Goal: Task Accomplishment & Management: Complete application form

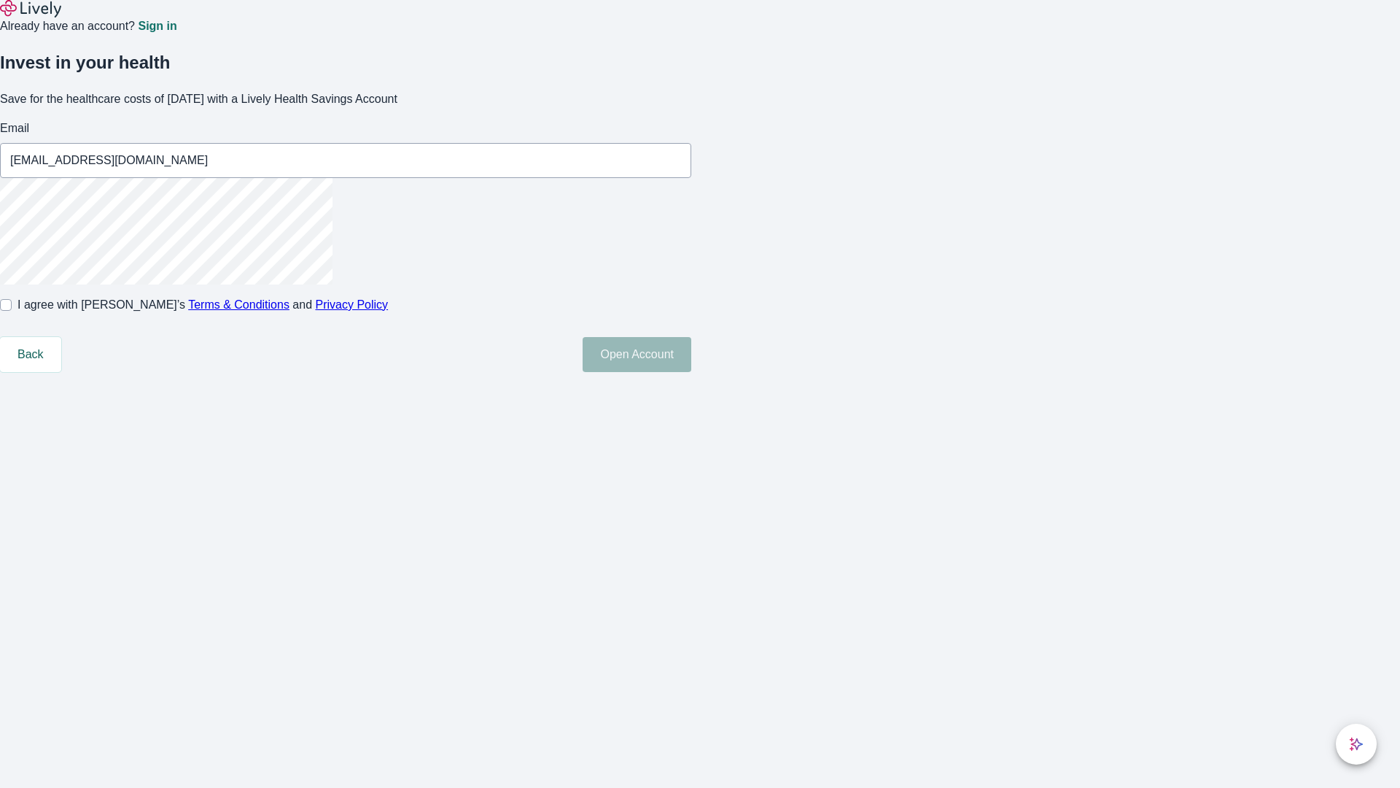
click at [12, 311] on input "I agree with Lively’s Terms & Conditions and Privacy Policy" at bounding box center [6, 305] width 12 height 12
checkbox input "true"
click at [691, 372] on button "Open Account" at bounding box center [637, 354] width 109 height 35
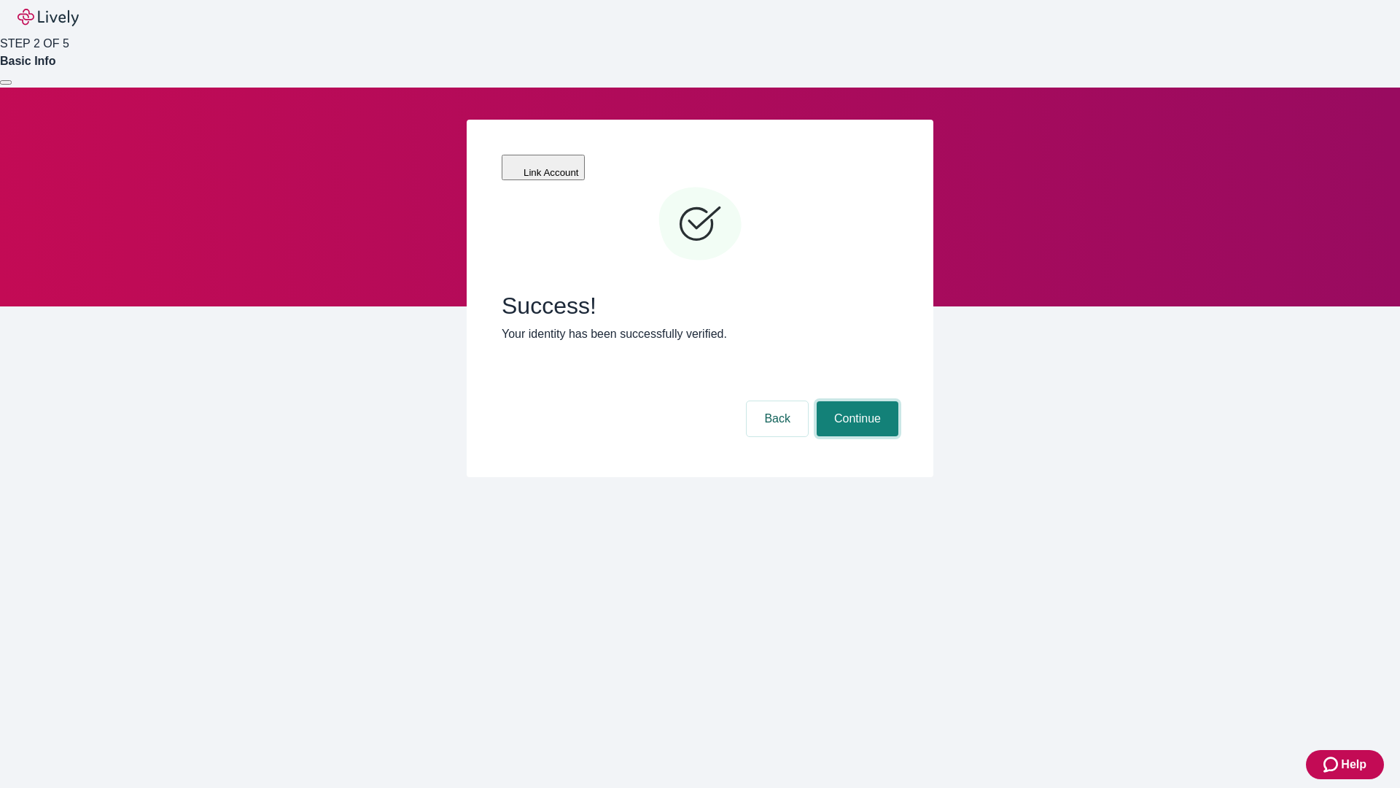
click at [855, 401] on button "Continue" at bounding box center [858, 418] width 82 height 35
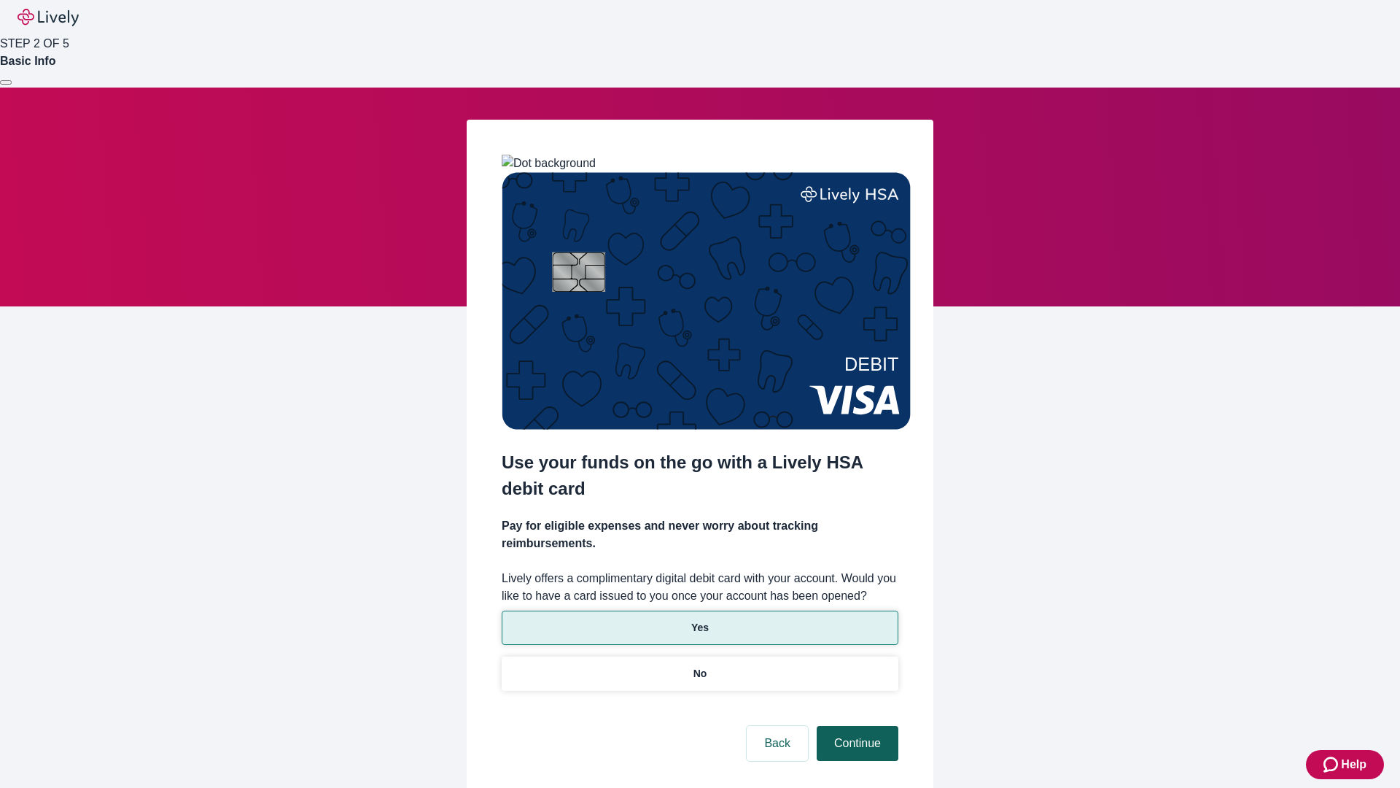
click at [699, 620] on p "Yes" at bounding box center [700, 627] width 18 height 15
click at [855, 726] on button "Continue" at bounding box center [858, 743] width 82 height 35
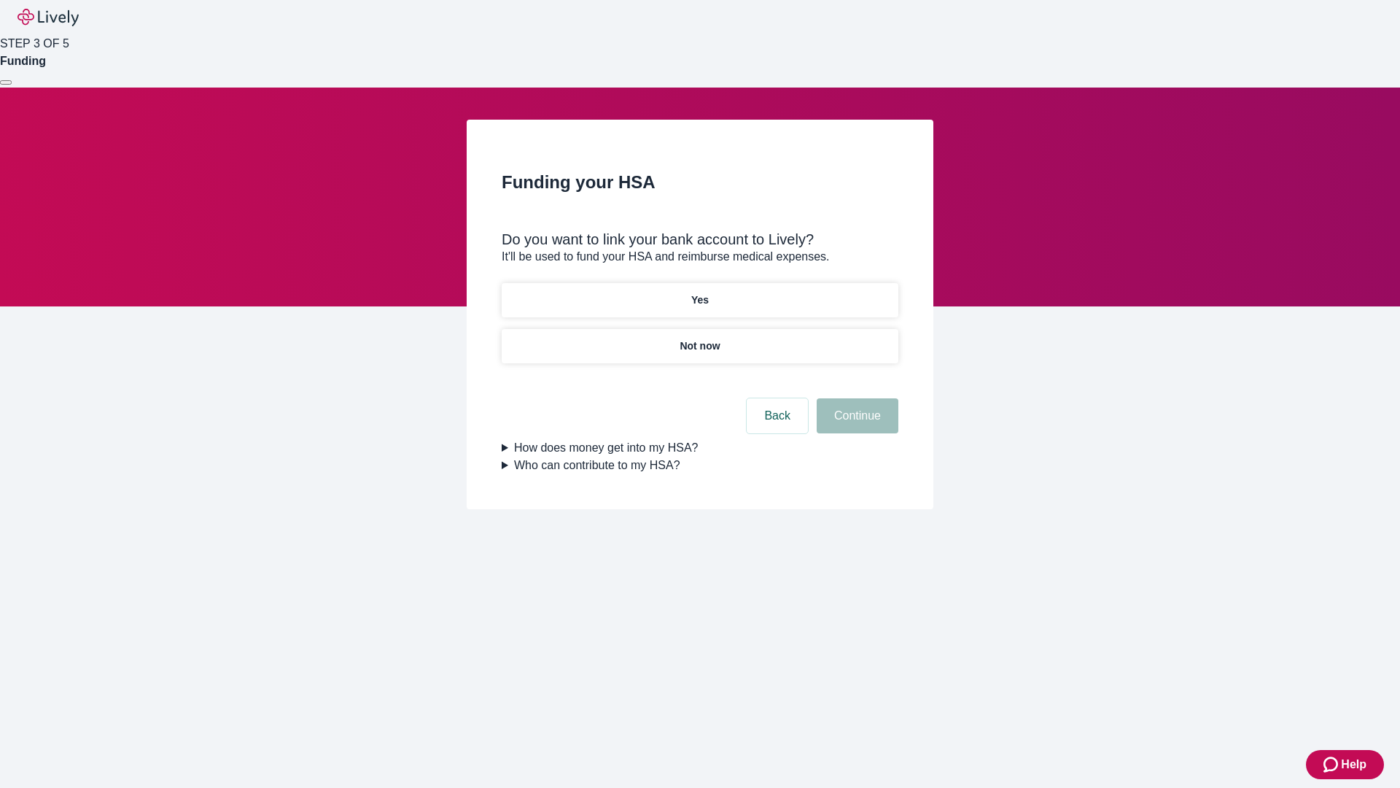
click at [699, 292] on p "Yes" at bounding box center [700, 299] width 18 height 15
click at [855, 398] on button "Continue" at bounding box center [858, 415] width 82 height 35
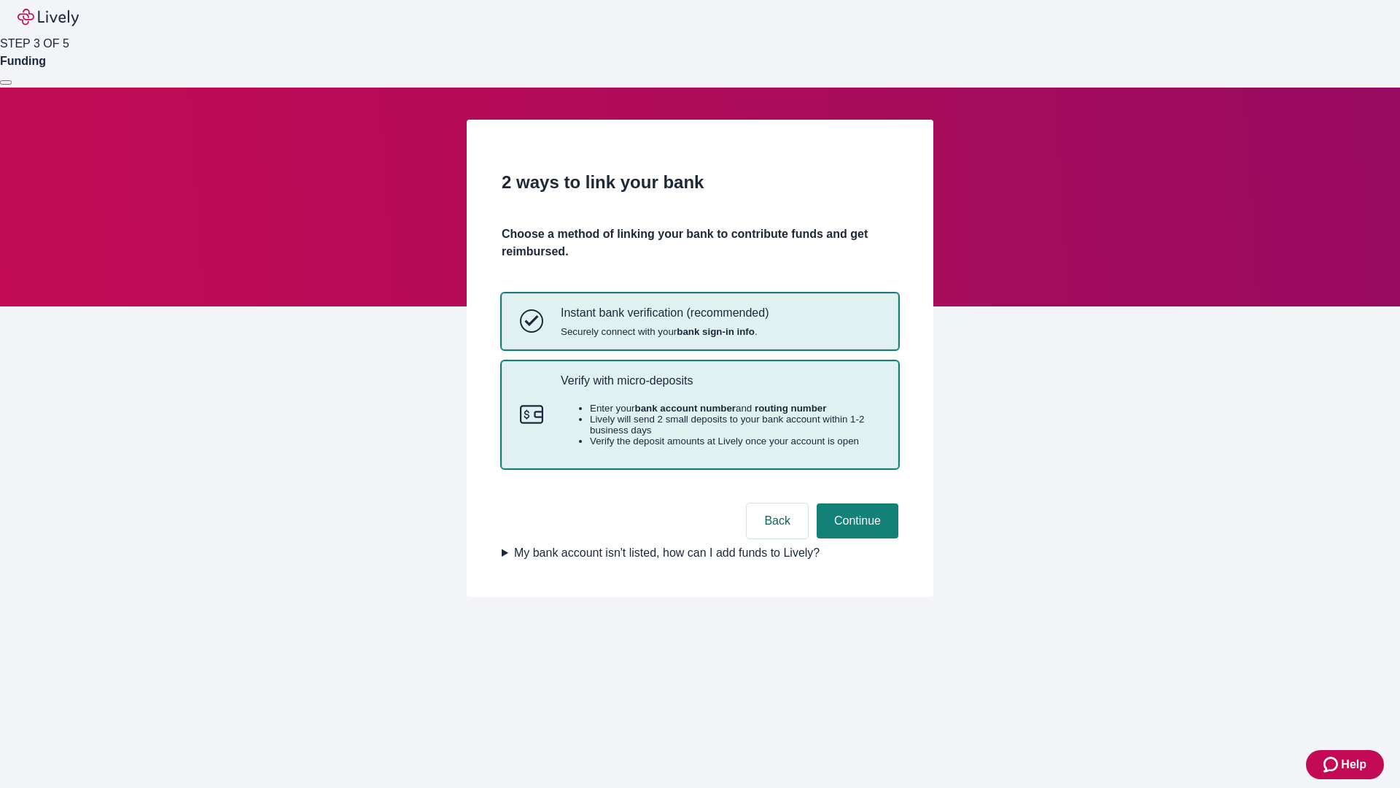
click at [720, 387] on p "Verify with micro-deposits" at bounding box center [720, 380] width 319 height 14
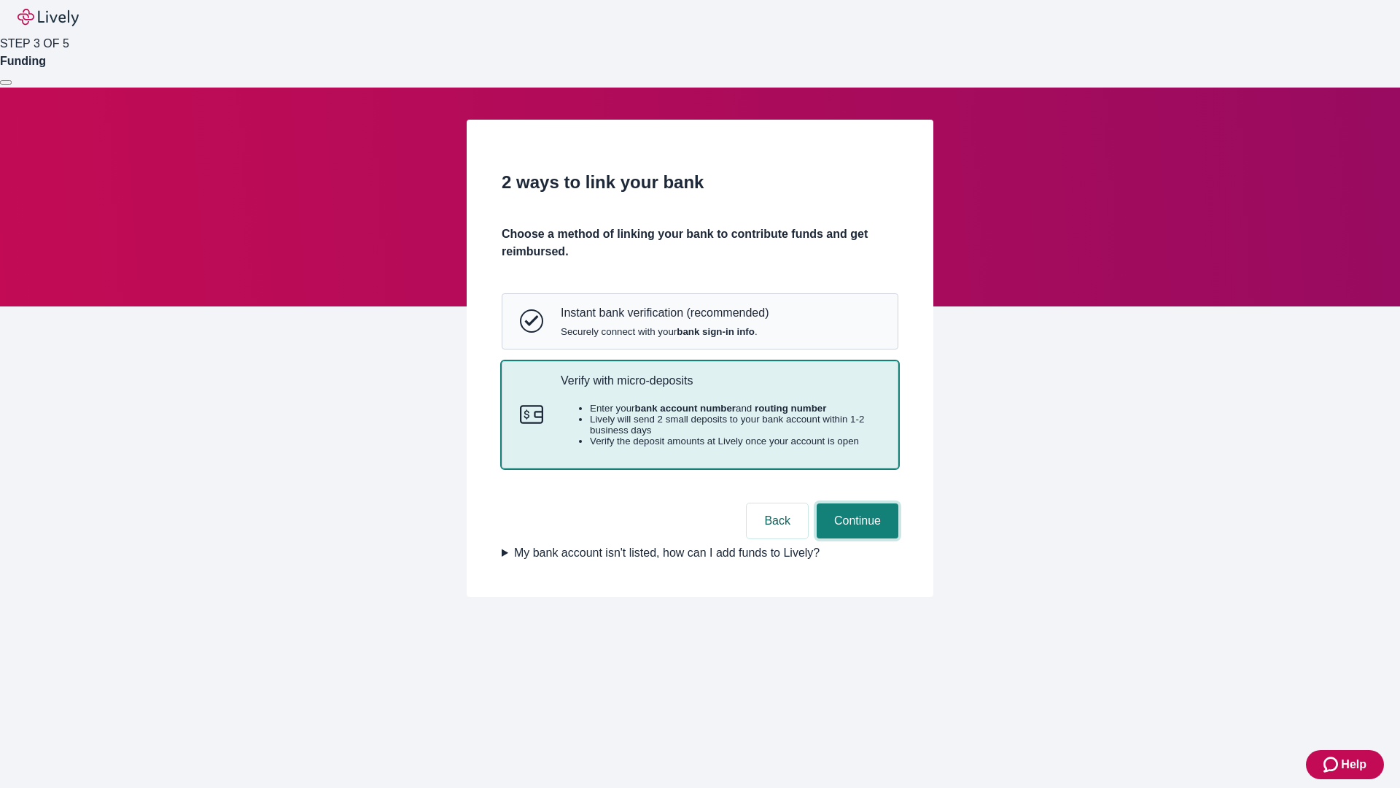
click at [855, 538] on button "Continue" at bounding box center [858, 520] width 82 height 35
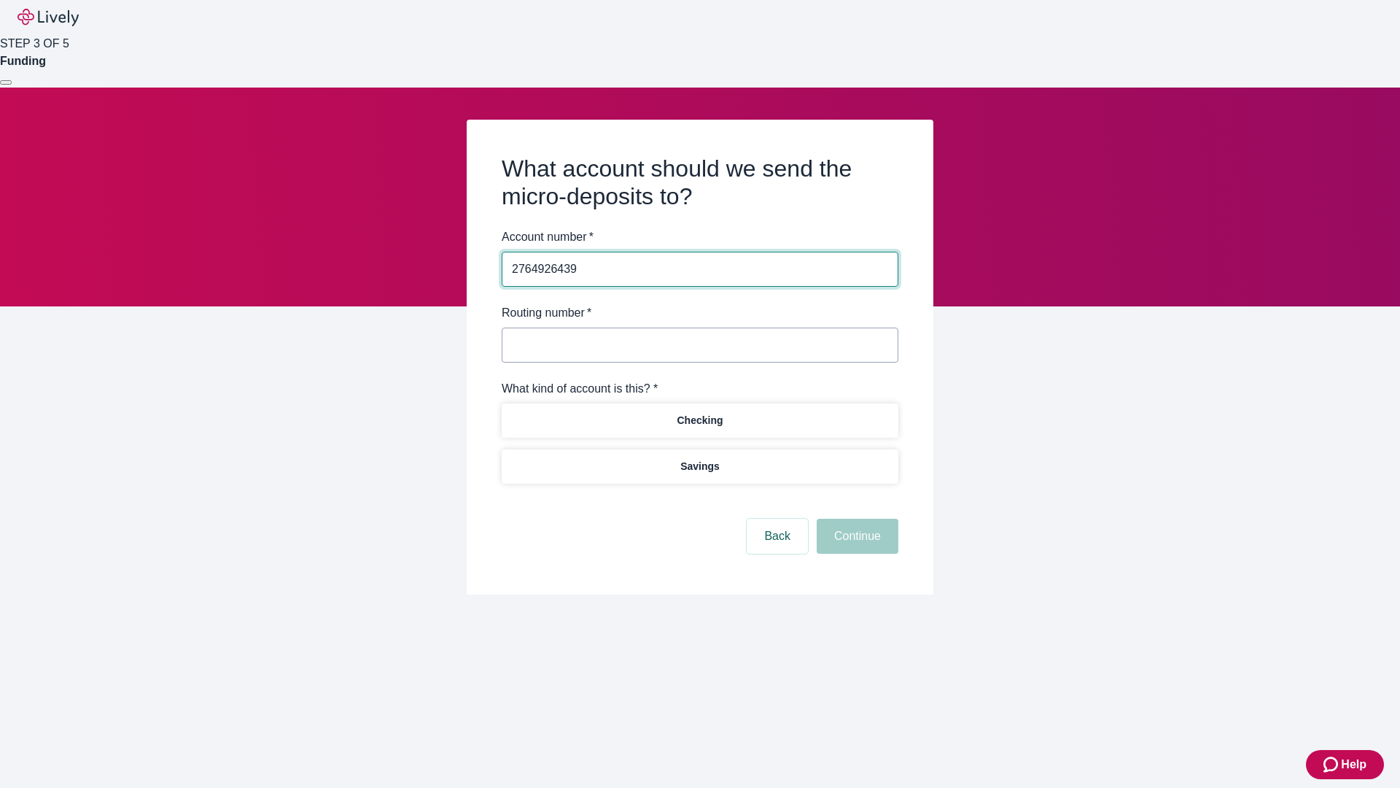
type input "2764926439"
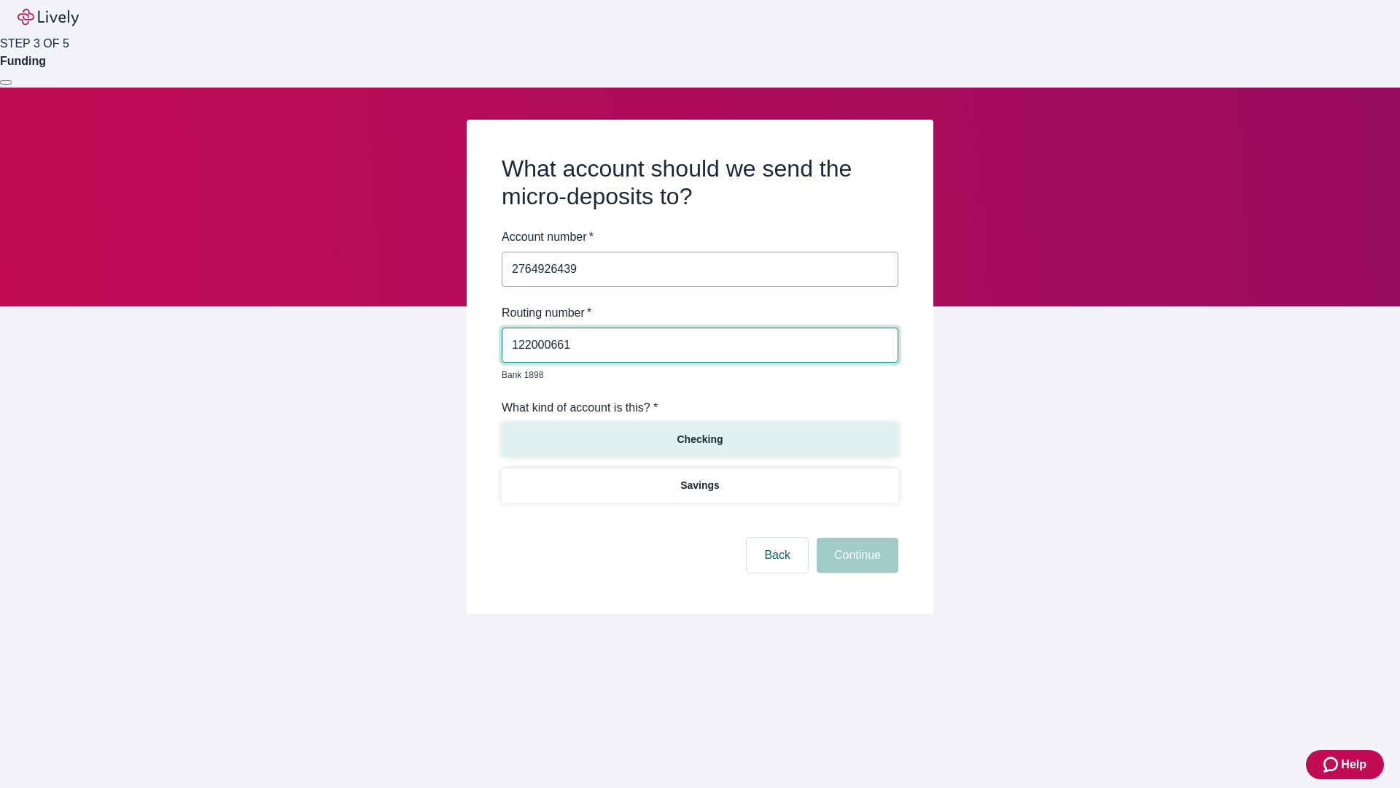
type input "122000661"
click at [699, 432] on p "Checking" at bounding box center [700, 439] width 46 height 15
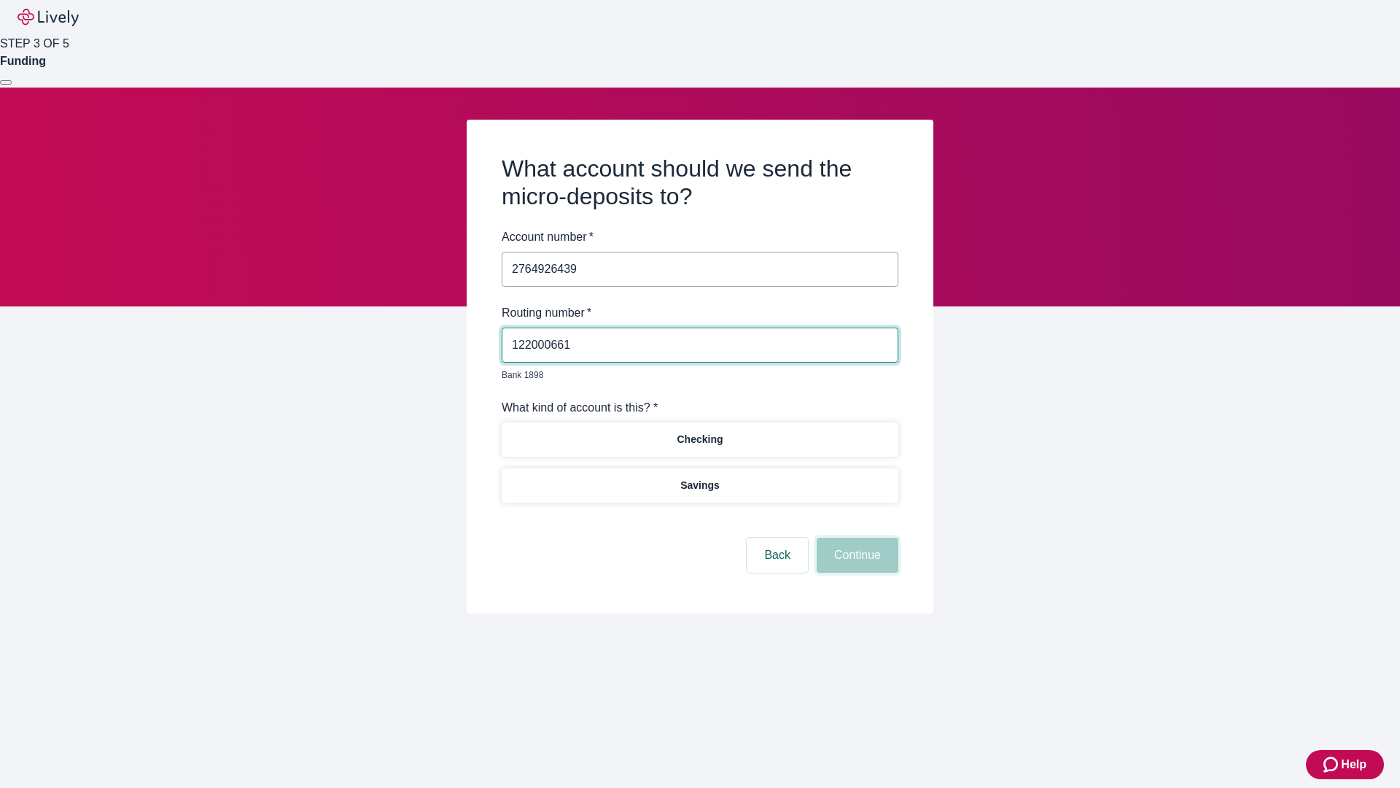
click at [855, 538] on button "Continue" at bounding box center [858, 554] width 82 height 35
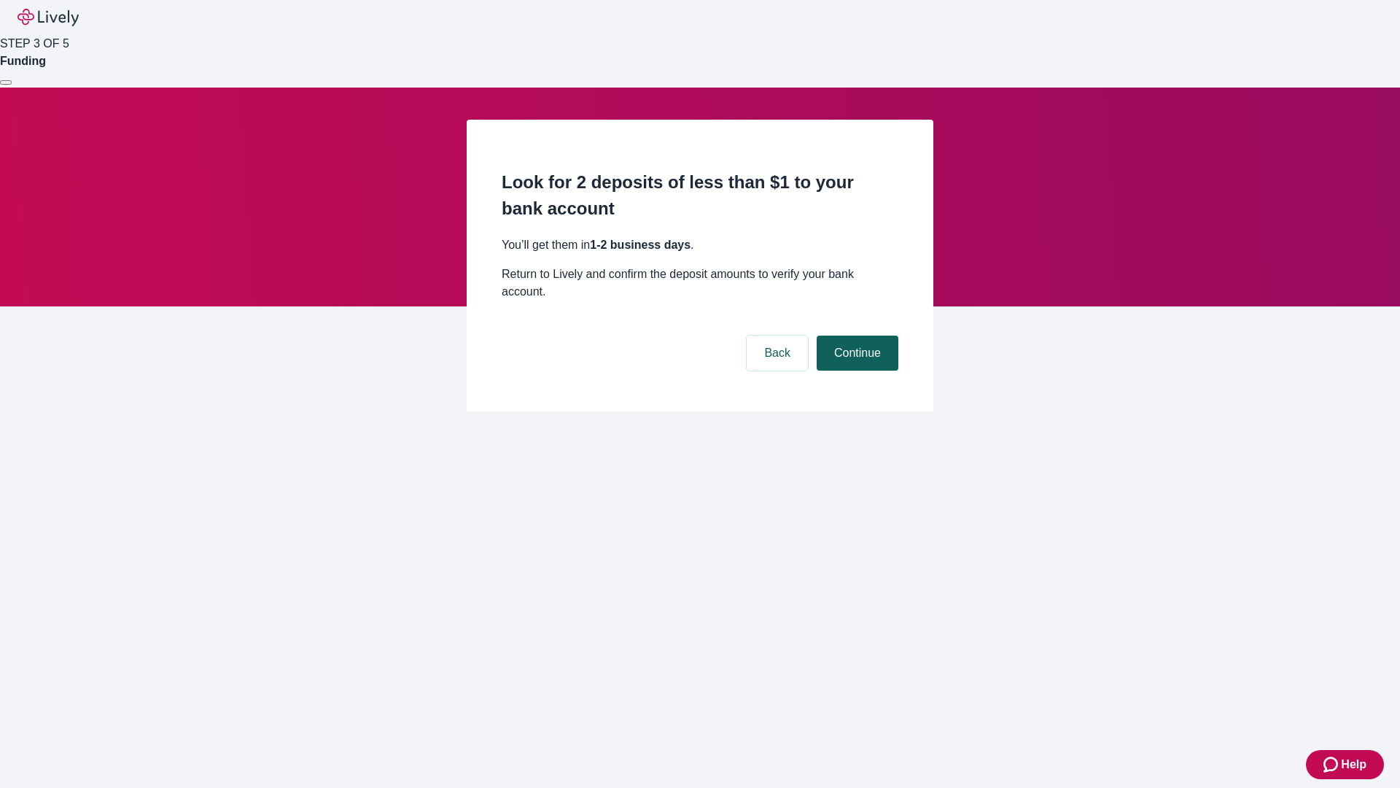
click at [855, 335] on button "Continue" at bounding box center [858, 352] width 82 height 35
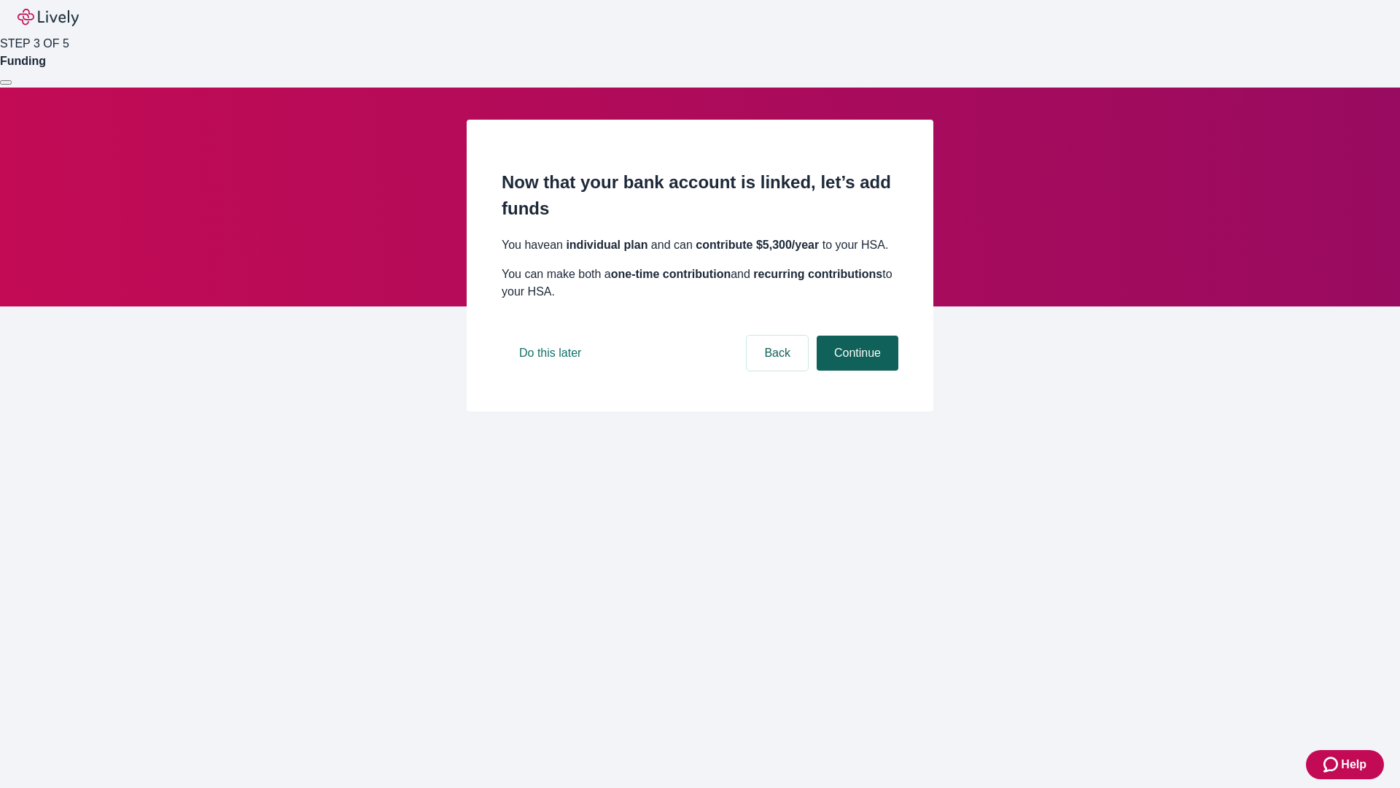
click at [855, 370] on button "Continue" at bounding box center [858, 352] width 82 height 35
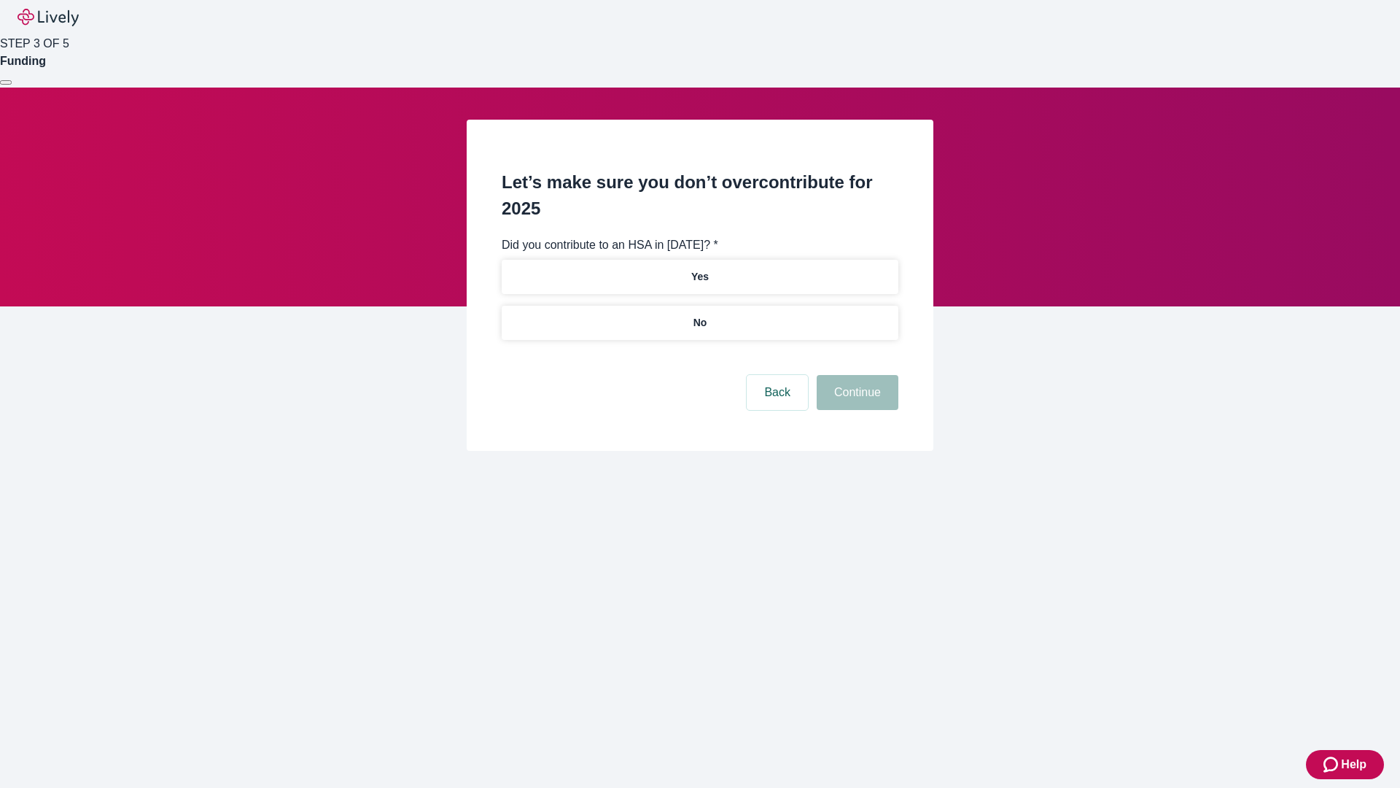
click at [699, 315] on p "No" at bounding box center [701, 322] width 14 height 15
click at [855, 375] on button "Continue" at bounding box center [858, 392] width 82 height 35
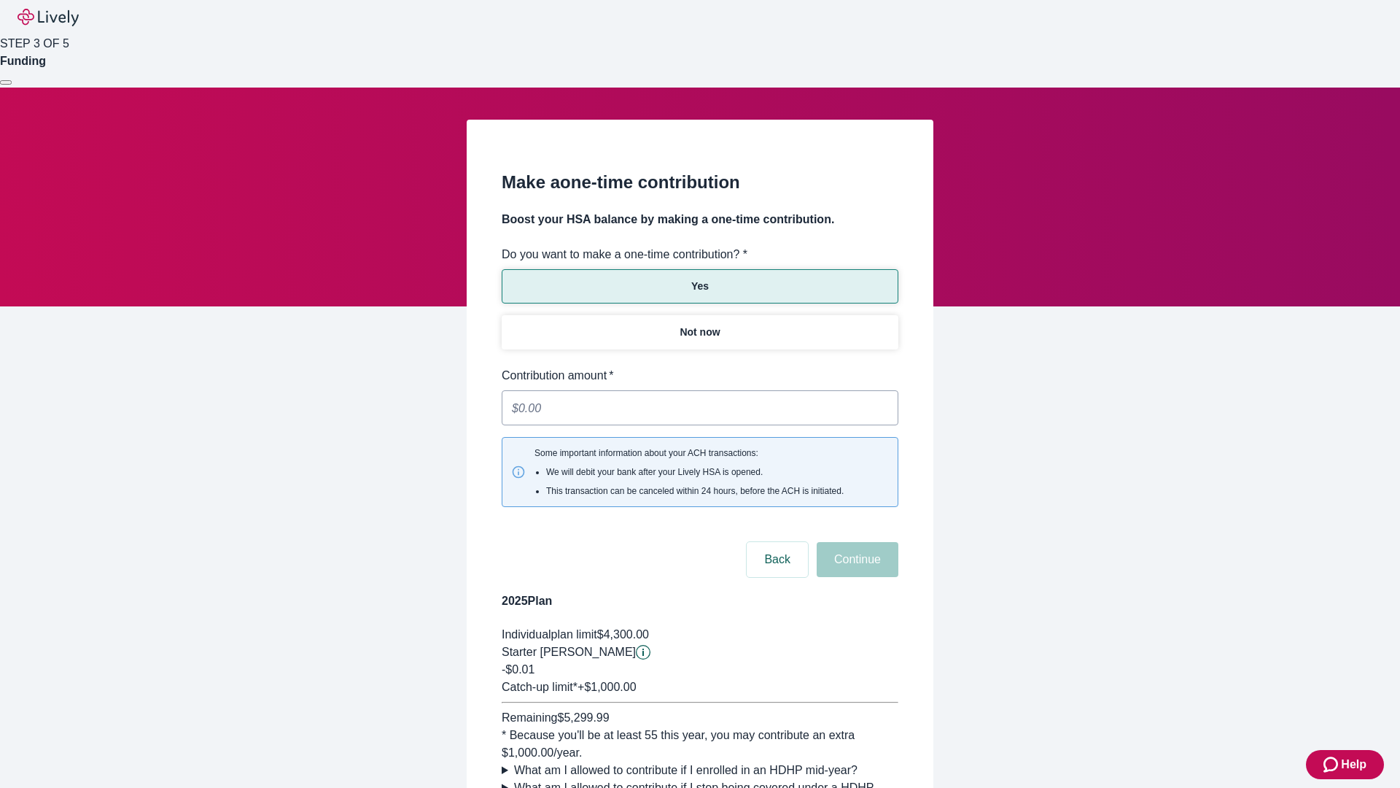
type input "0.01"
click at [855, 542] on button "Continue" at bounding box center [858, 559] width 82 height 35
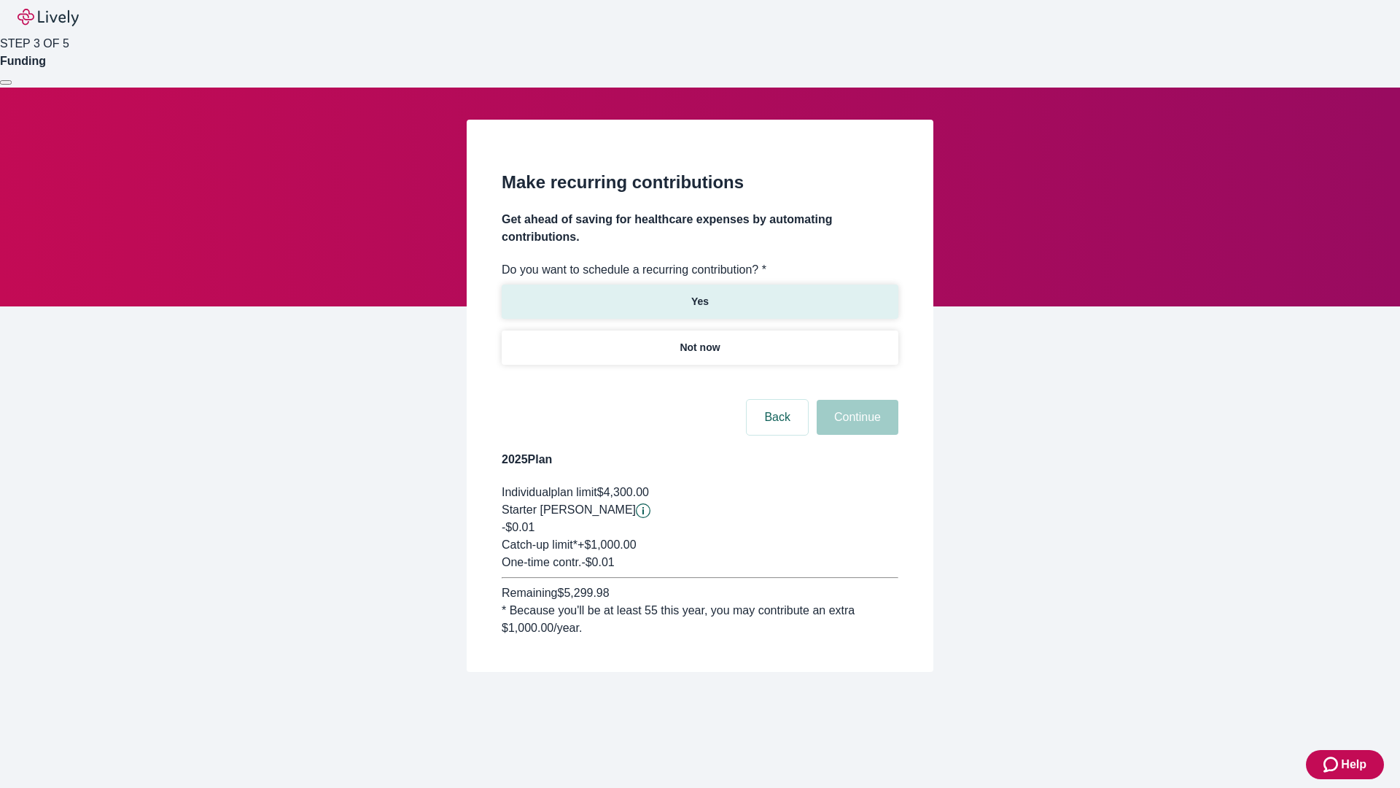
click at [699, 294] on p "Yes" at bounding box center [700, 301] width 18 height 15
click at [699, 382] on body "Help STEP 3 OF 5 Funding Make recurring contributions Get ahead of saving for h…" at bounding box center [700, 371] width 1400 height 742
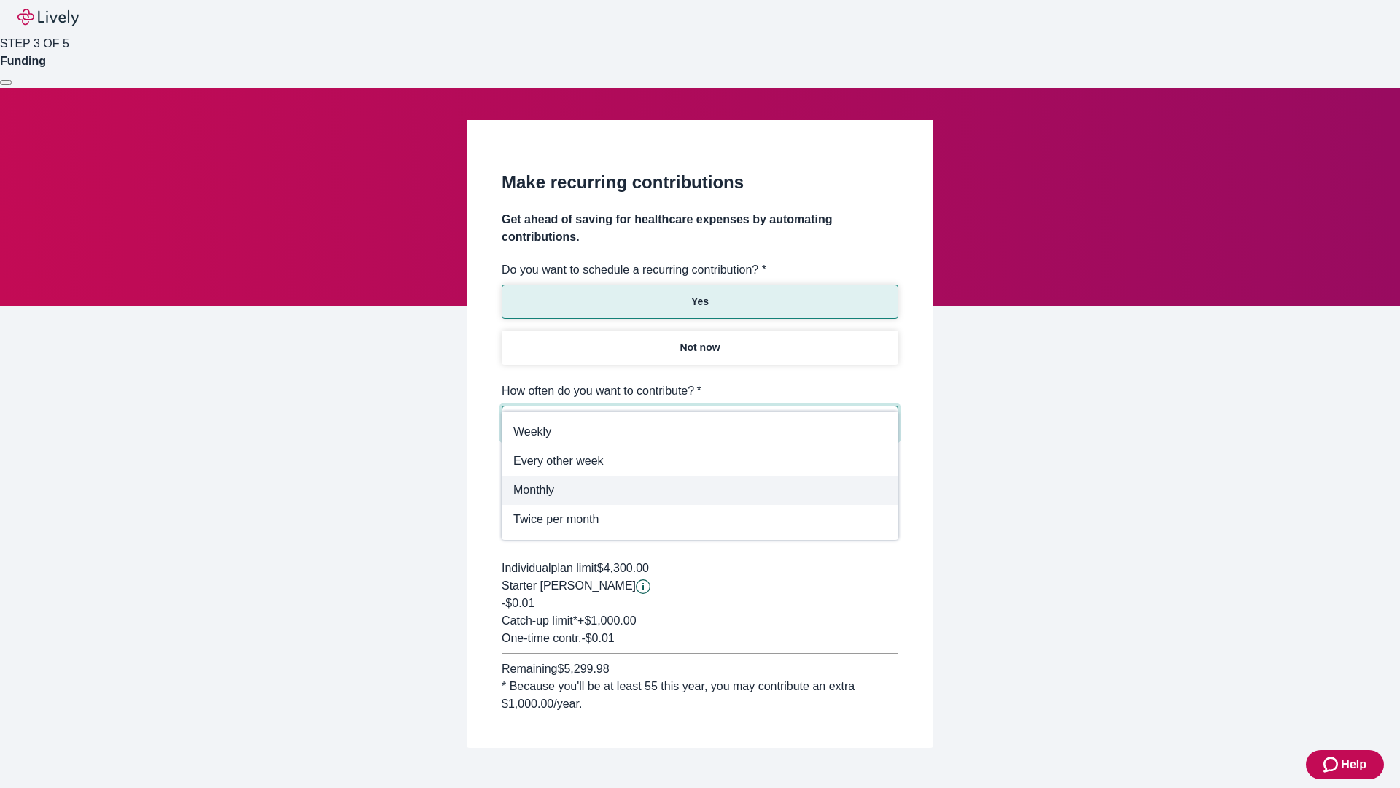
click at [700, 490] on span "Monthly" at bounding box center [699, 490] width 373 height 18
type input "Monthly"
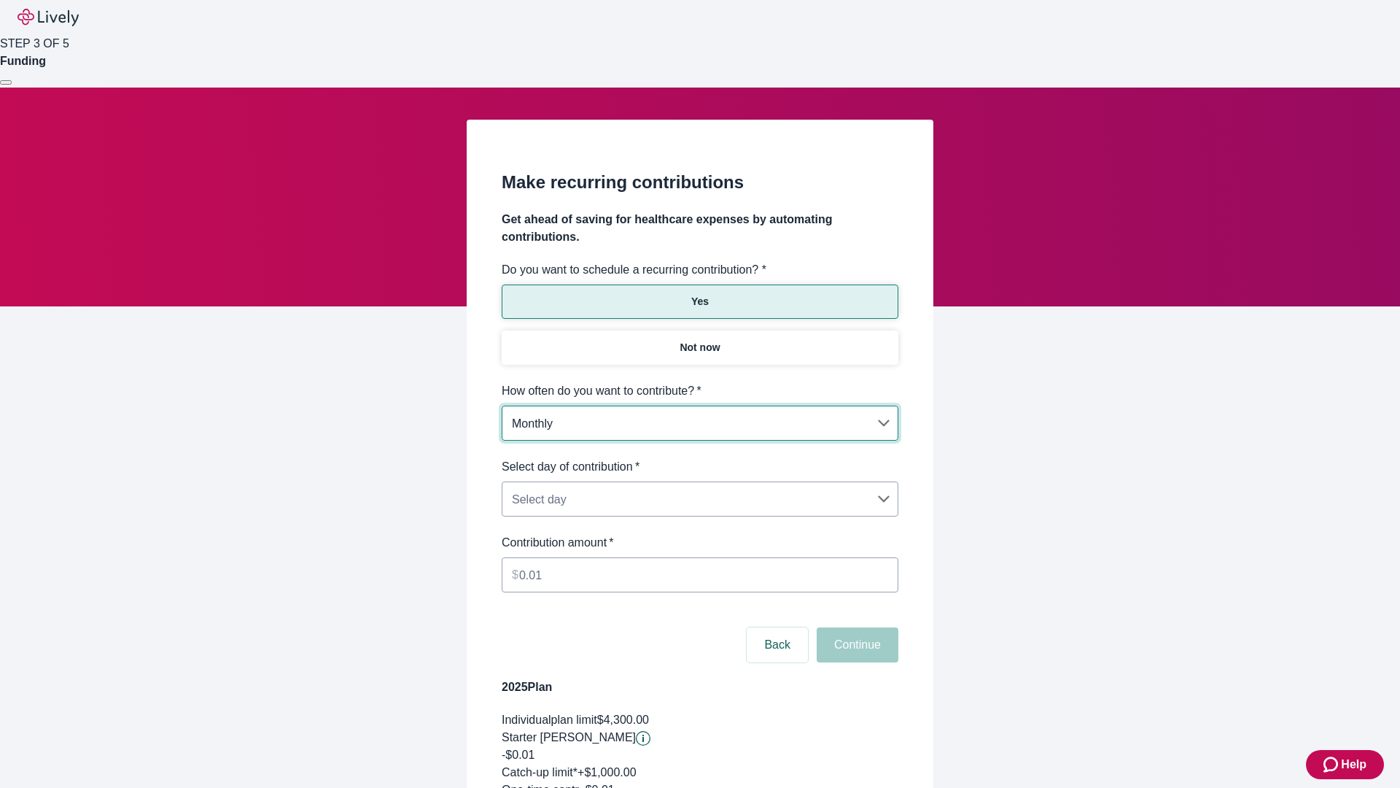
click at [699, 458] on body "Help STEP 3 OF 5 Funding Make recurring contributions Get ahead of saving for h…" at bounding box center [700, 484] width 1400 height 969
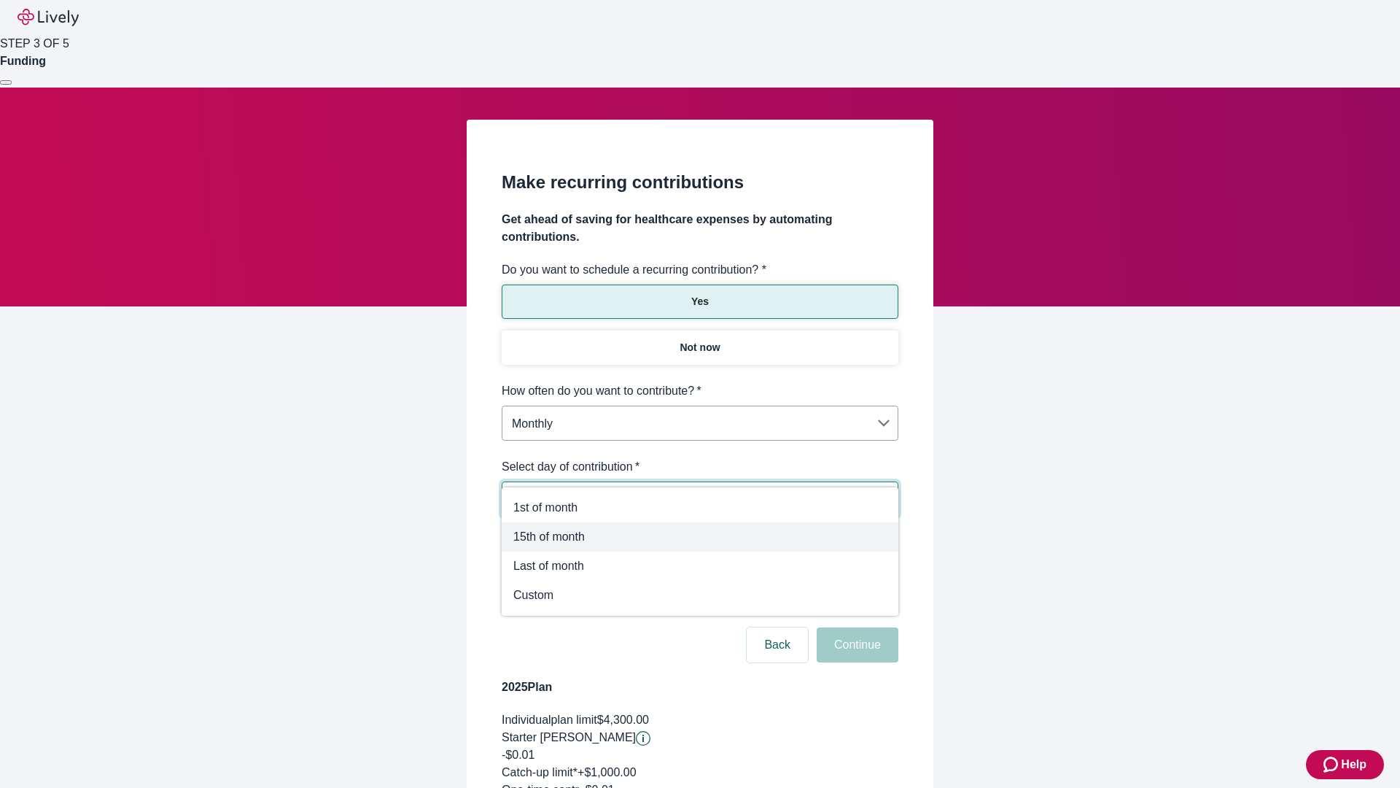
click at [700, 537] on span "15th of month" at bounding box center [699, 537] width 373 height 18
type input "Monthly15th"
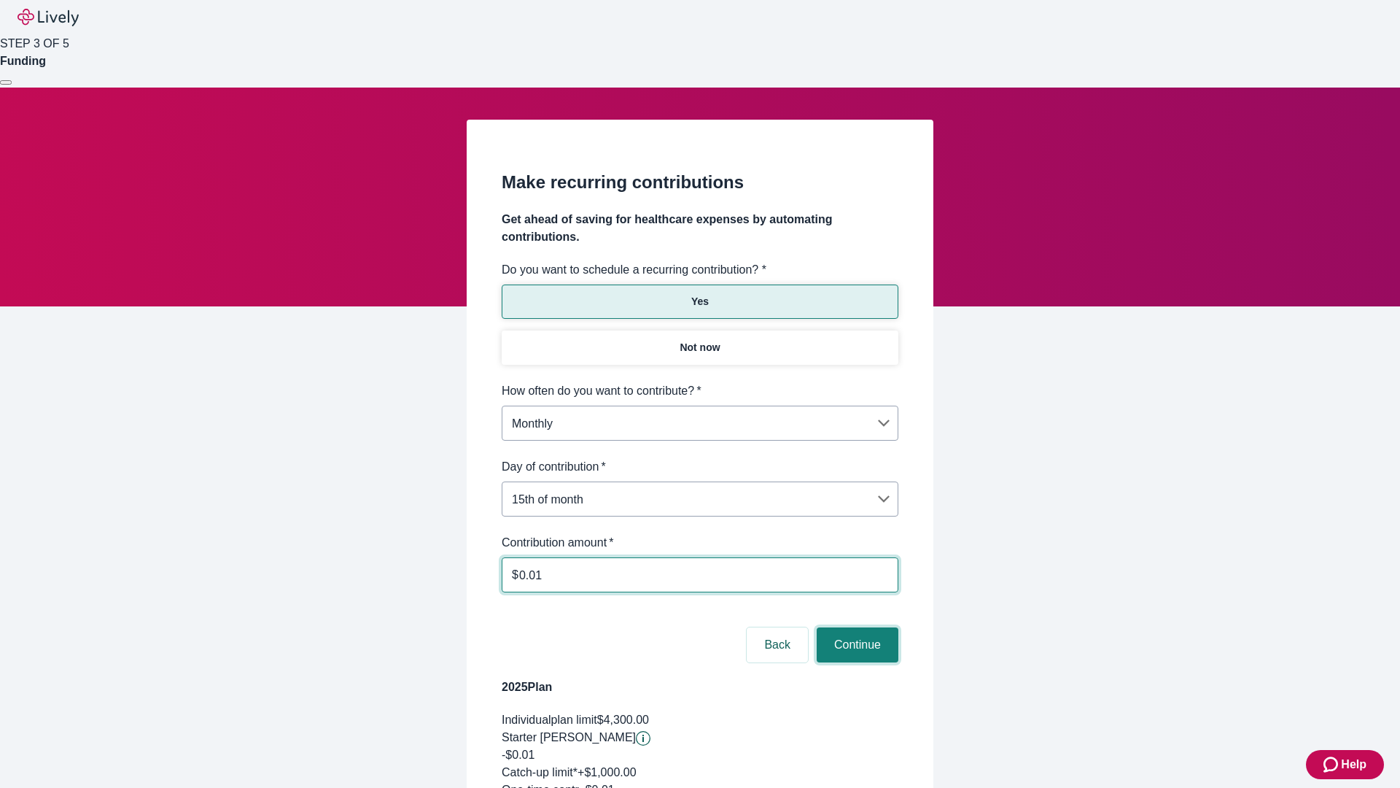
click at [855, 627] on button "Continue" at bounding box center [858, 644] width 82 height 35
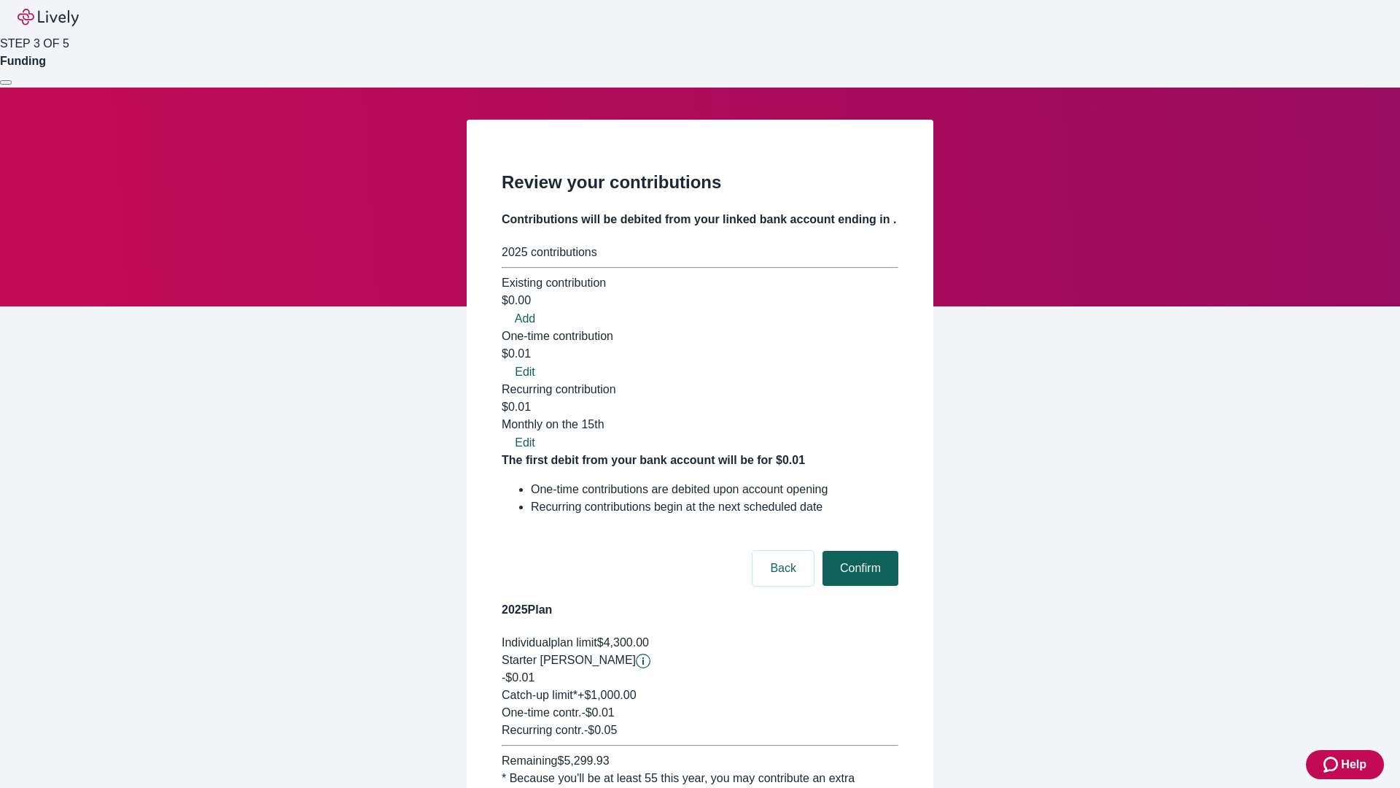
click at [858, 551] on button "Confirm" at bounding box center [861, 568] width 76 height 35
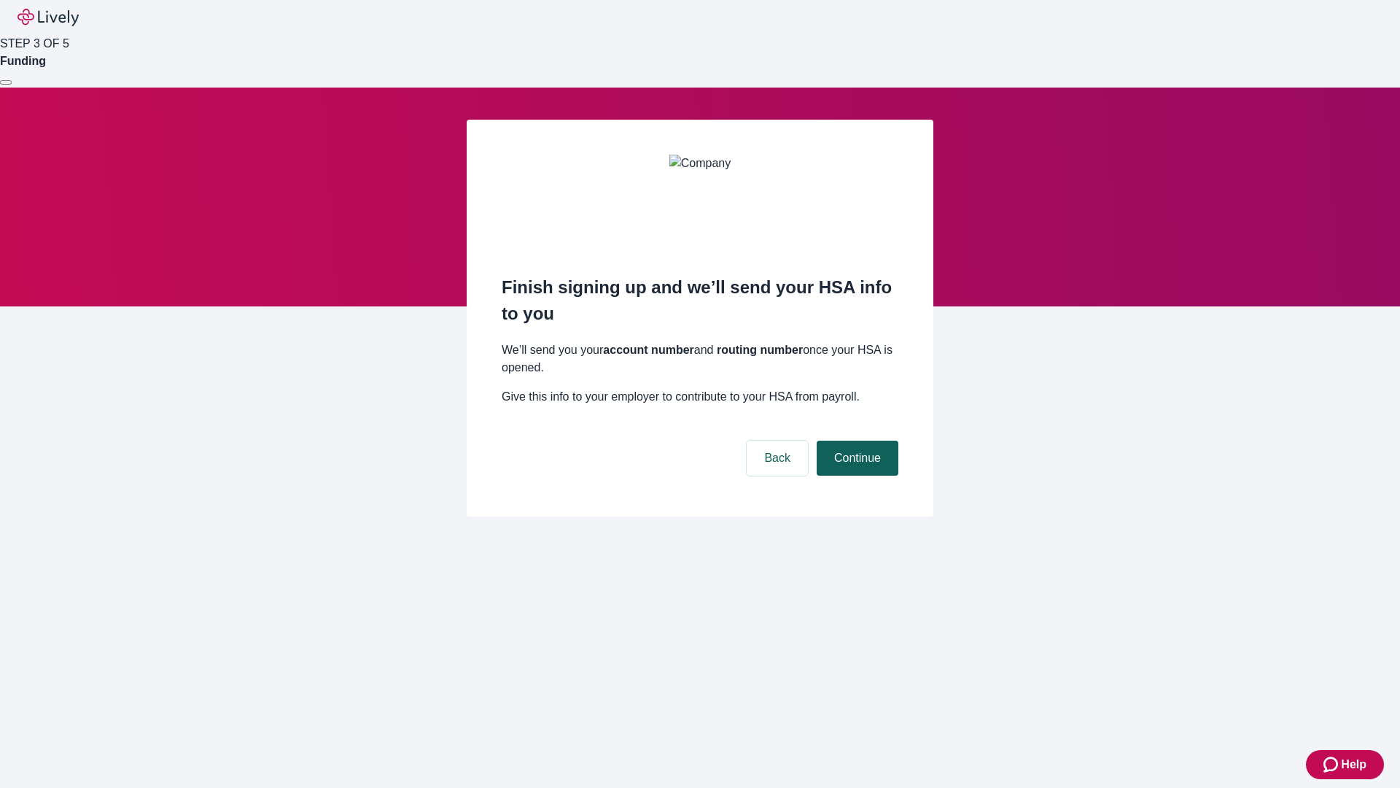
click at [855, 440] on button "Continue" at bounding box center [858, 457] width 82 height 35
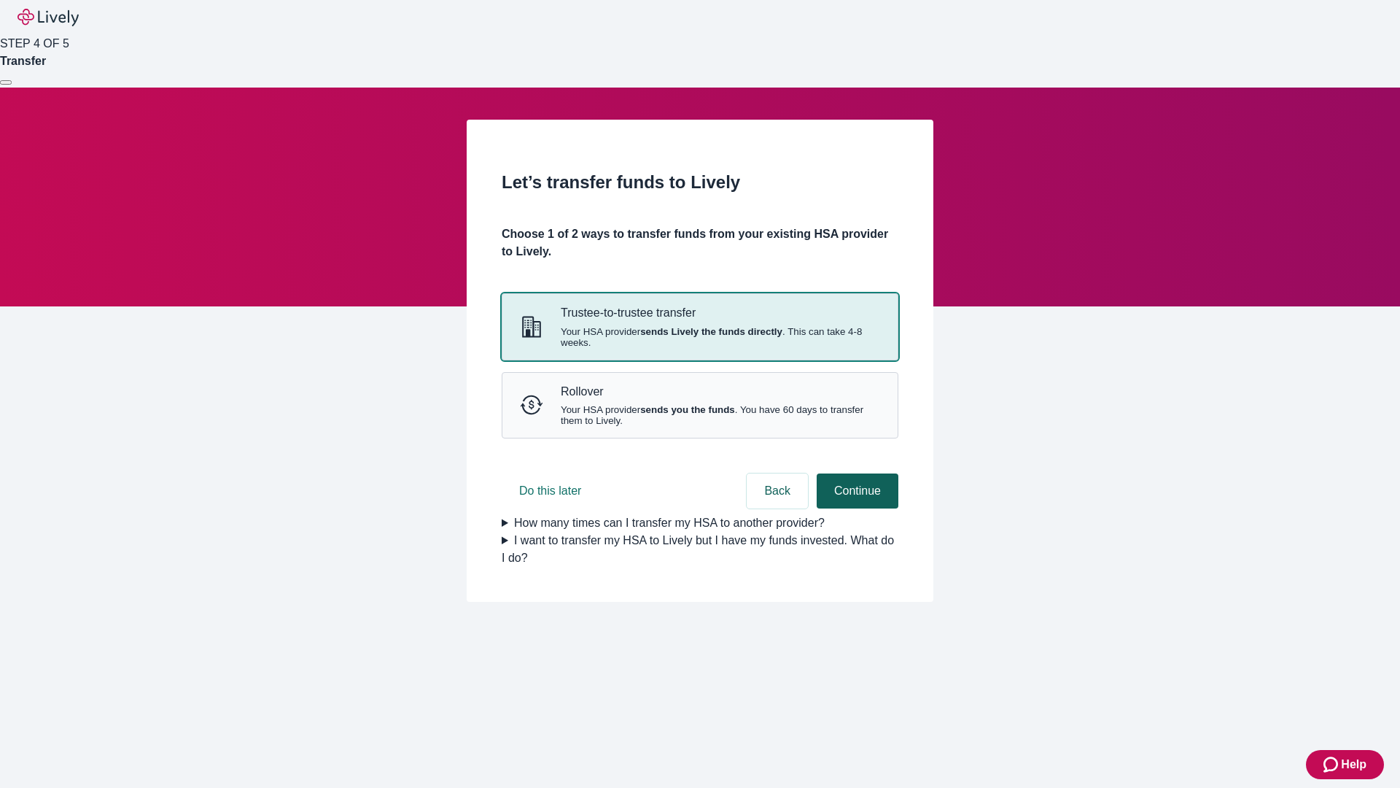
click at [699, 337] on strong "sends Lively the funds directly" at bounding box center [711, 331] width 142 height 11
click at [855, 508] on button "Continue" at bounding box center [858, 490] width 82 height 35
